Goal: Entertainment & Leisure: Browse casually

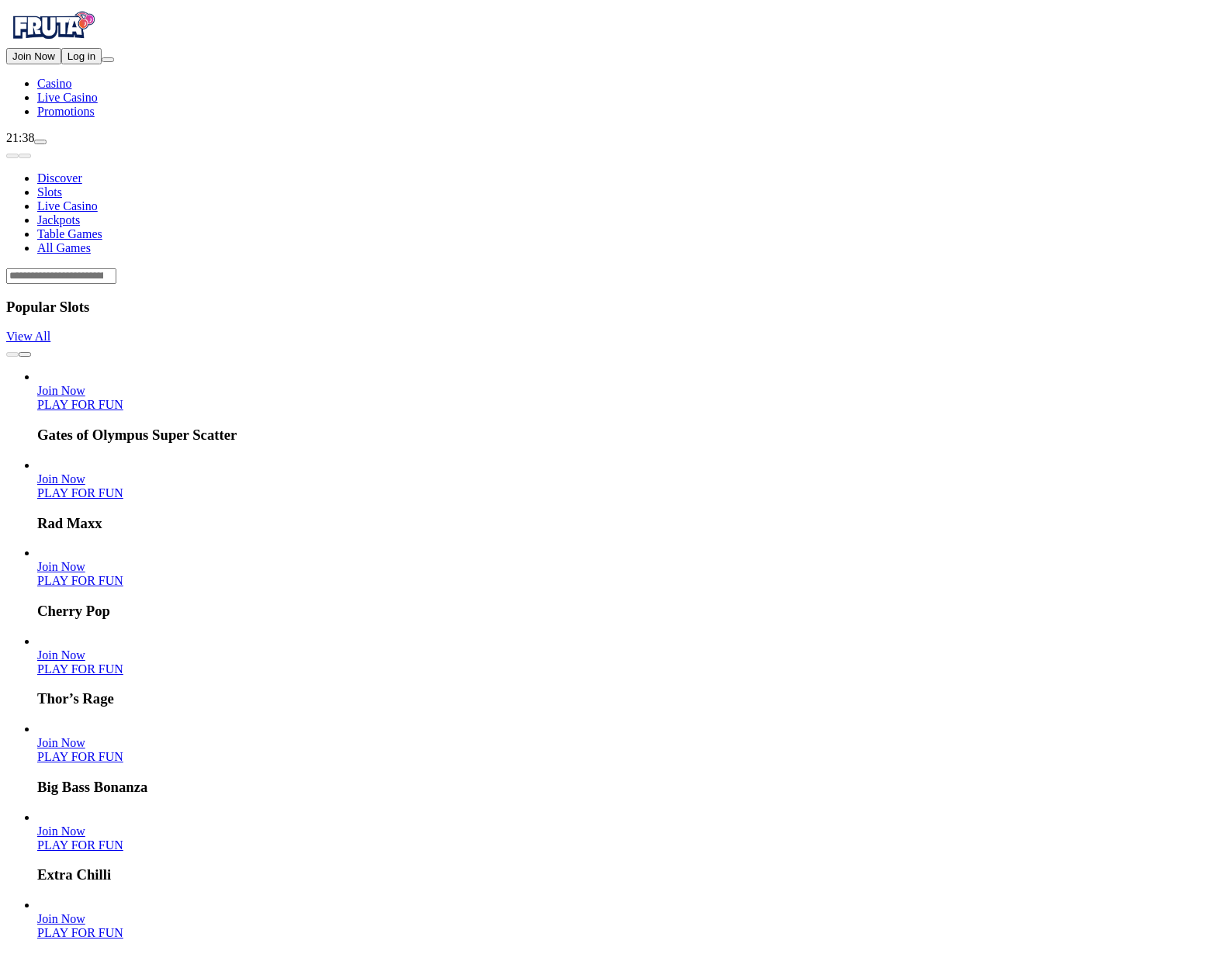
click at [73, 62] on span "Log in" at bounding box center [81, 56] width 28 height 11
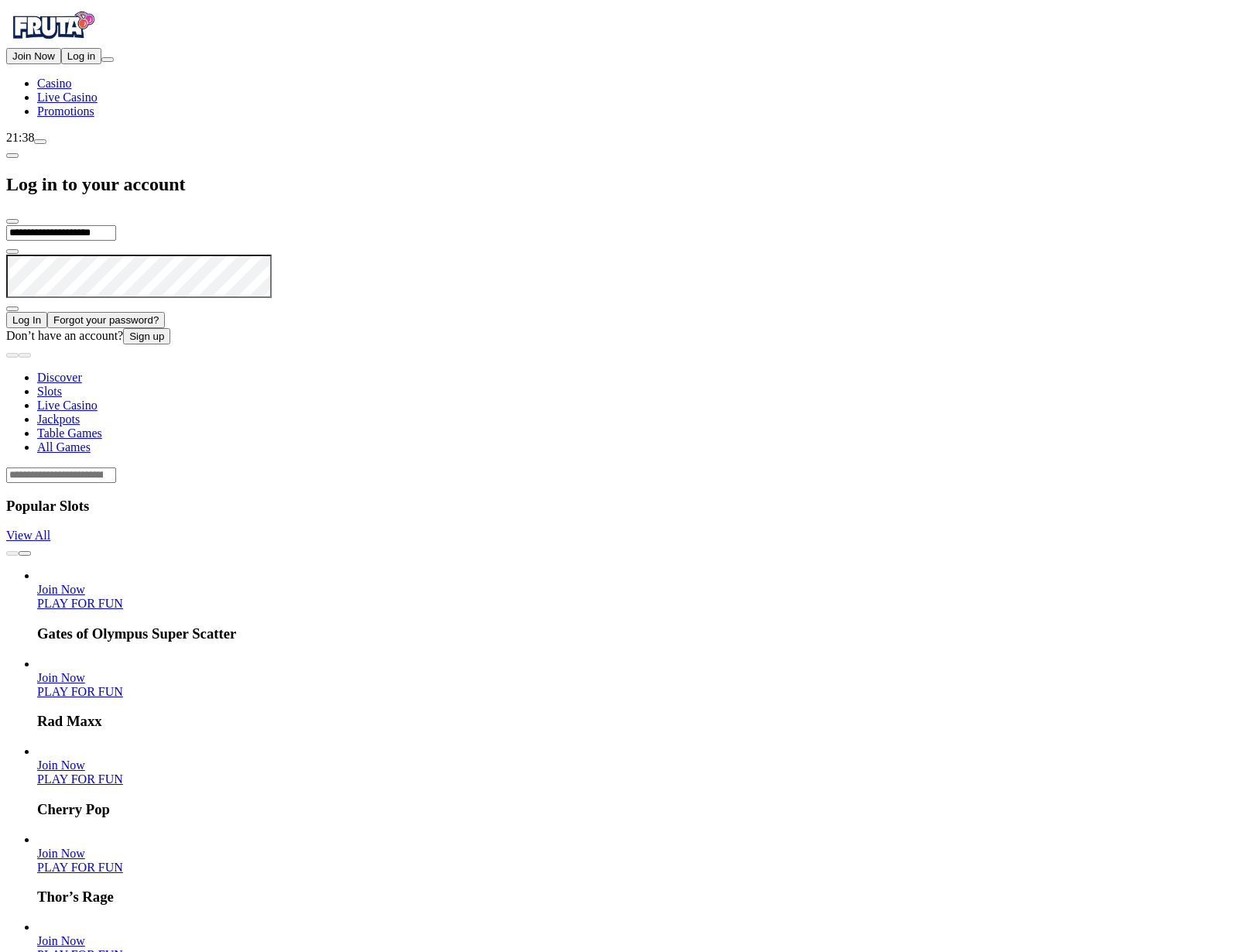
click at [48, 312] on button "Log In" at bounding box center [27, 319] width 41 height 16
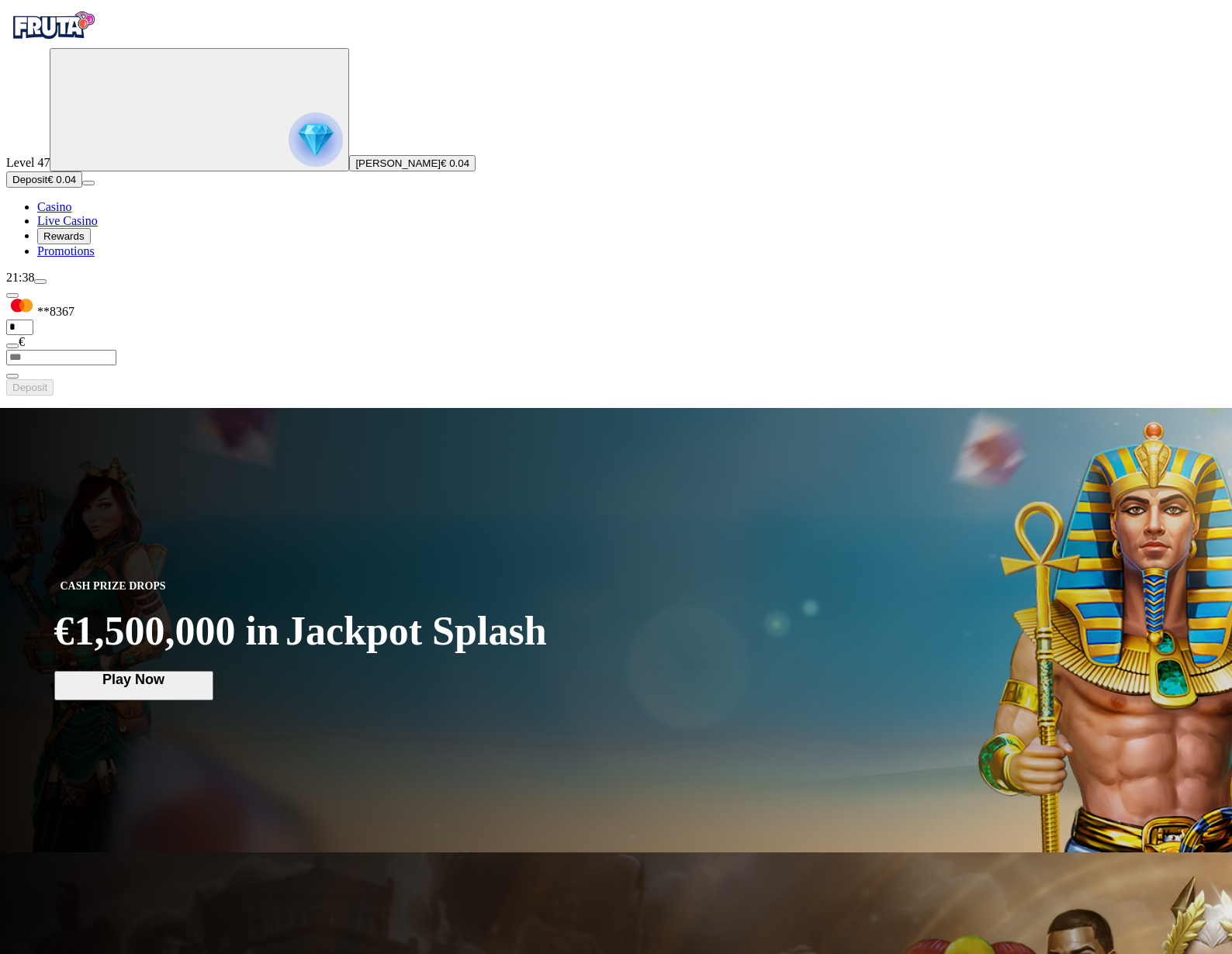
click at [48, 185] on span "Deposit" at bounding box center [29, 180] width 35 height 11
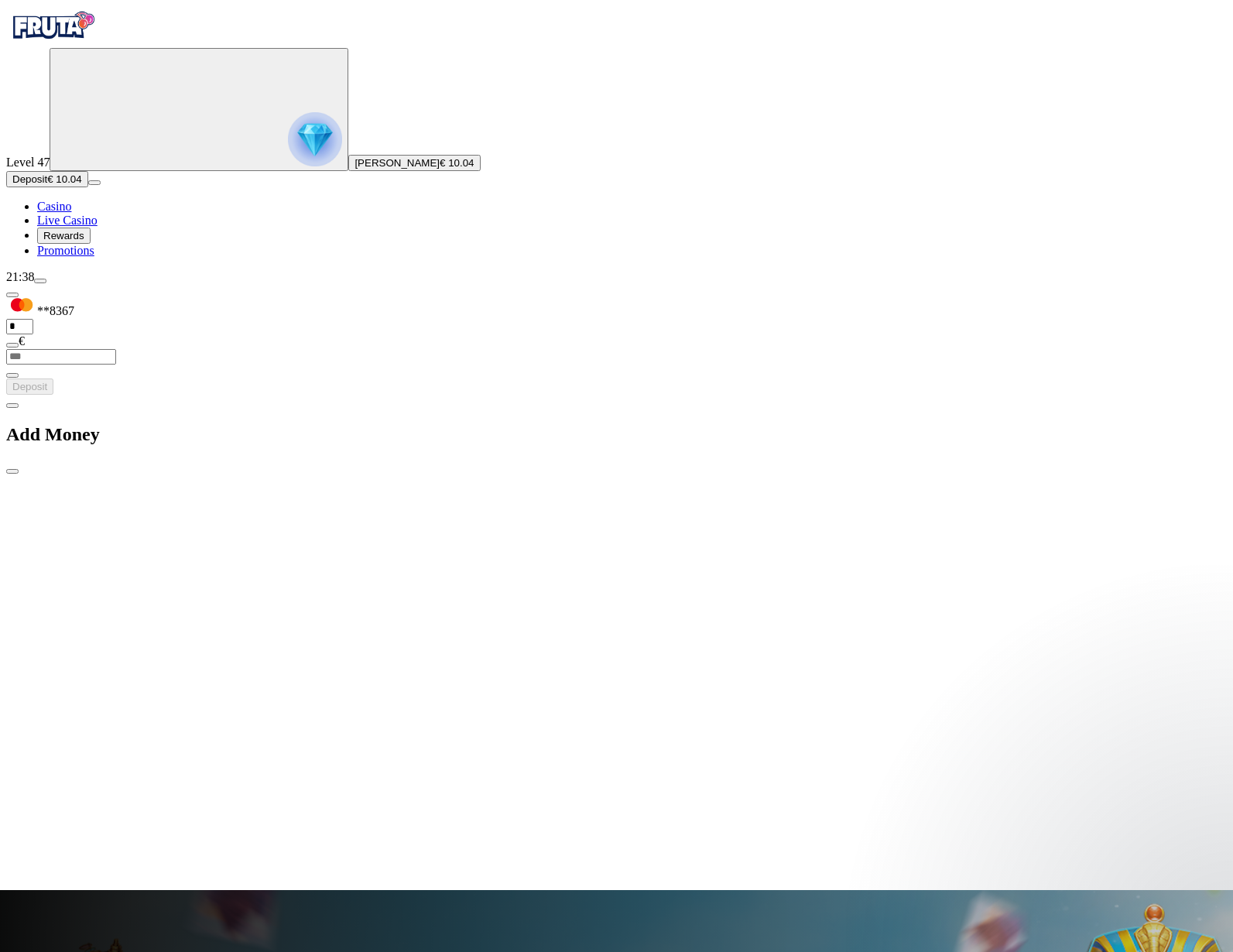
click at [808, 878] on div at bounding box center [617, 878] width 1221 height 0
